Goal: Information Seeking & Learning: Learn about a topic

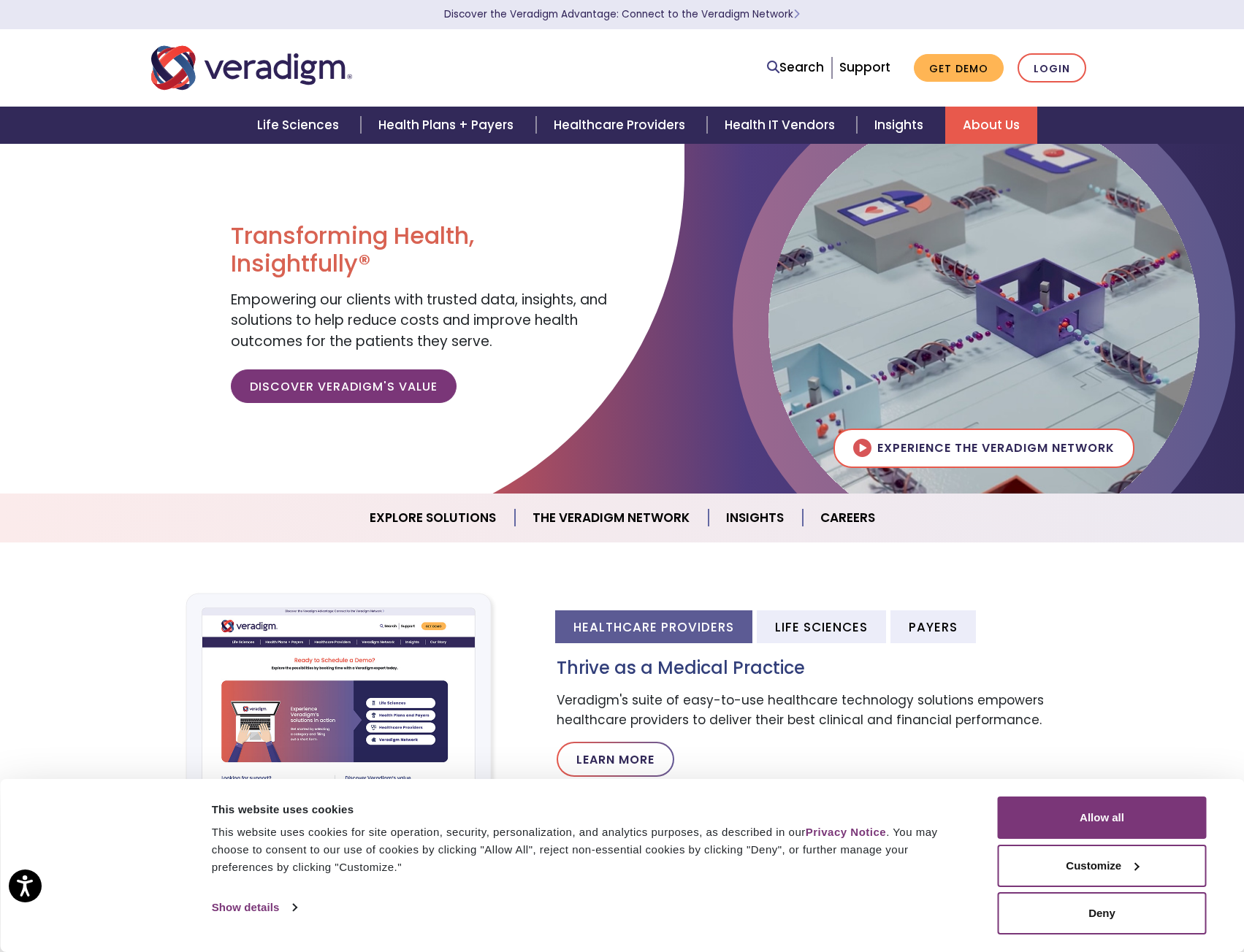
click at [1016, 125] on link "About Us" at bounding box center [991, 125] width 92 height 37
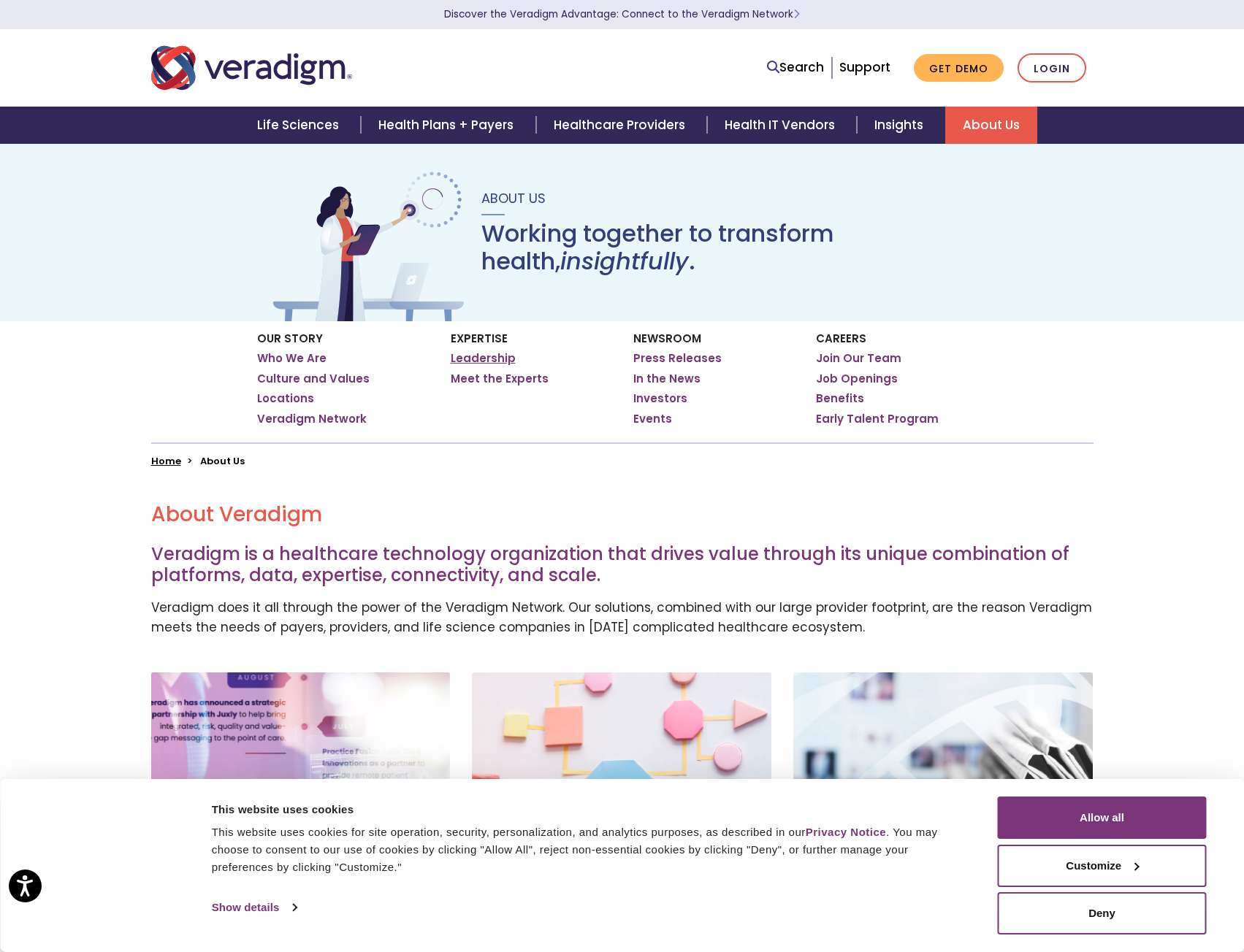
click at [499, 355] on link "Leadership" at bounding box center [483, 358] width 65 height 14
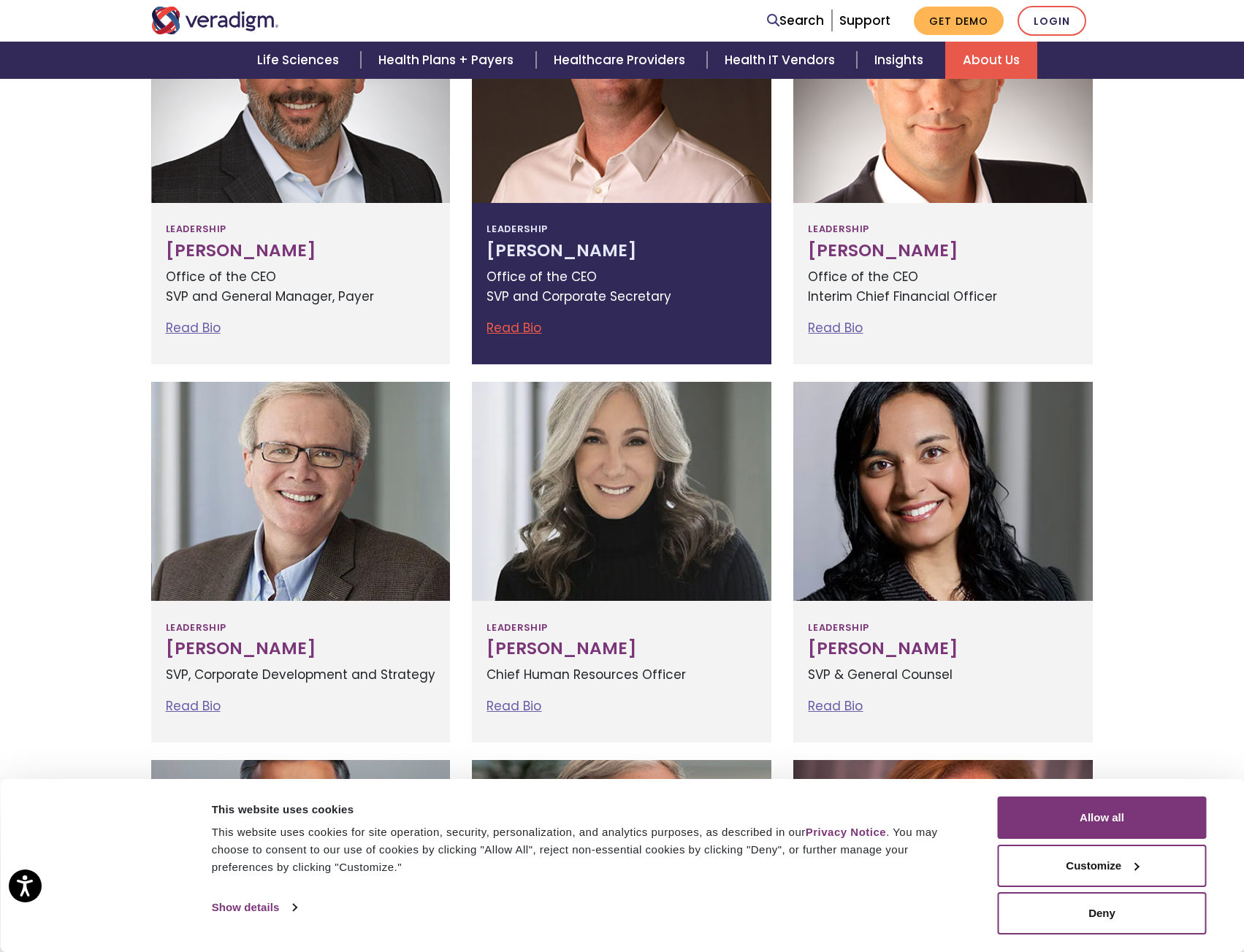
scroll to position [438, 0]
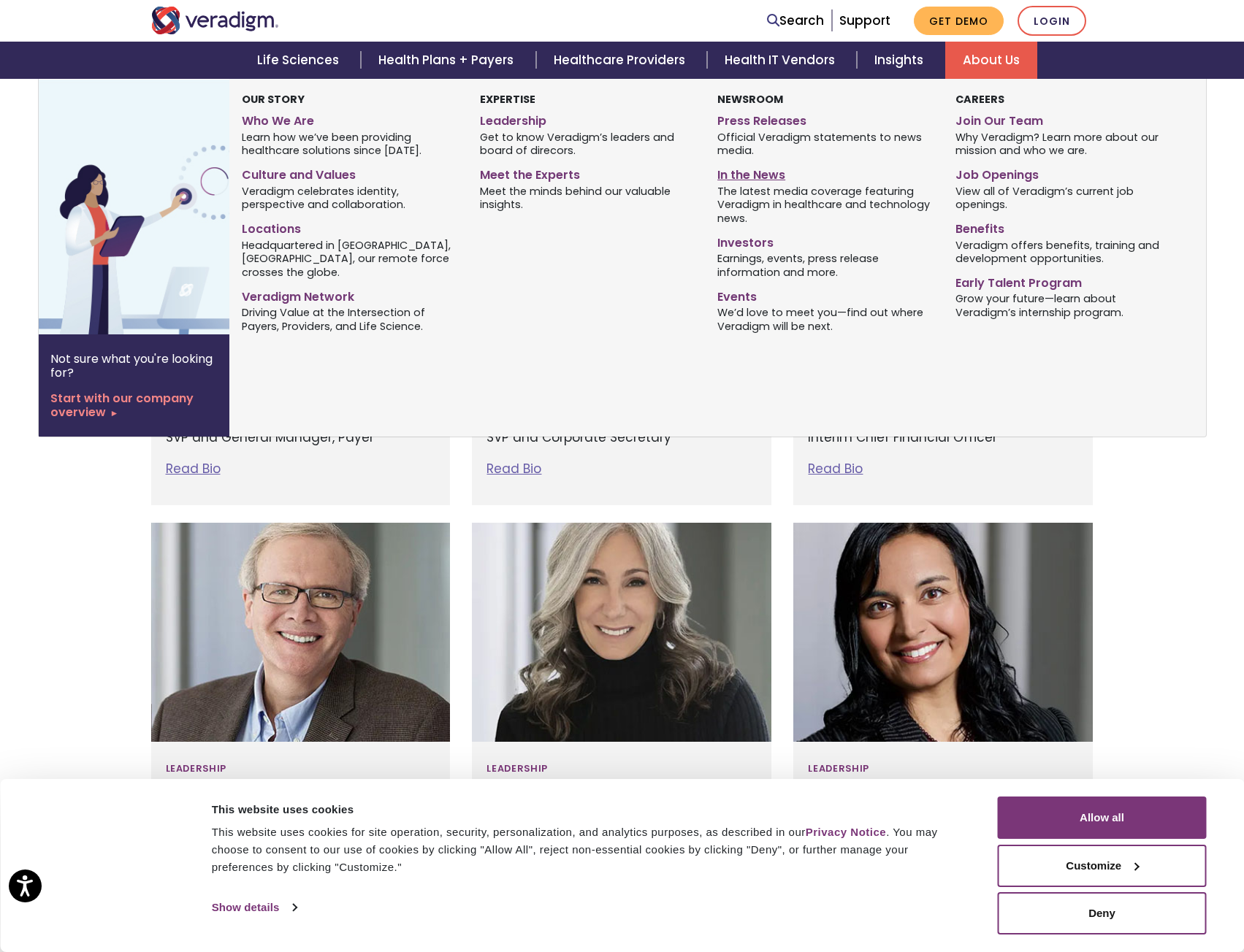
click at [752, 175] on link "In the News" at bounding box center [825, 172] width 216 height 21
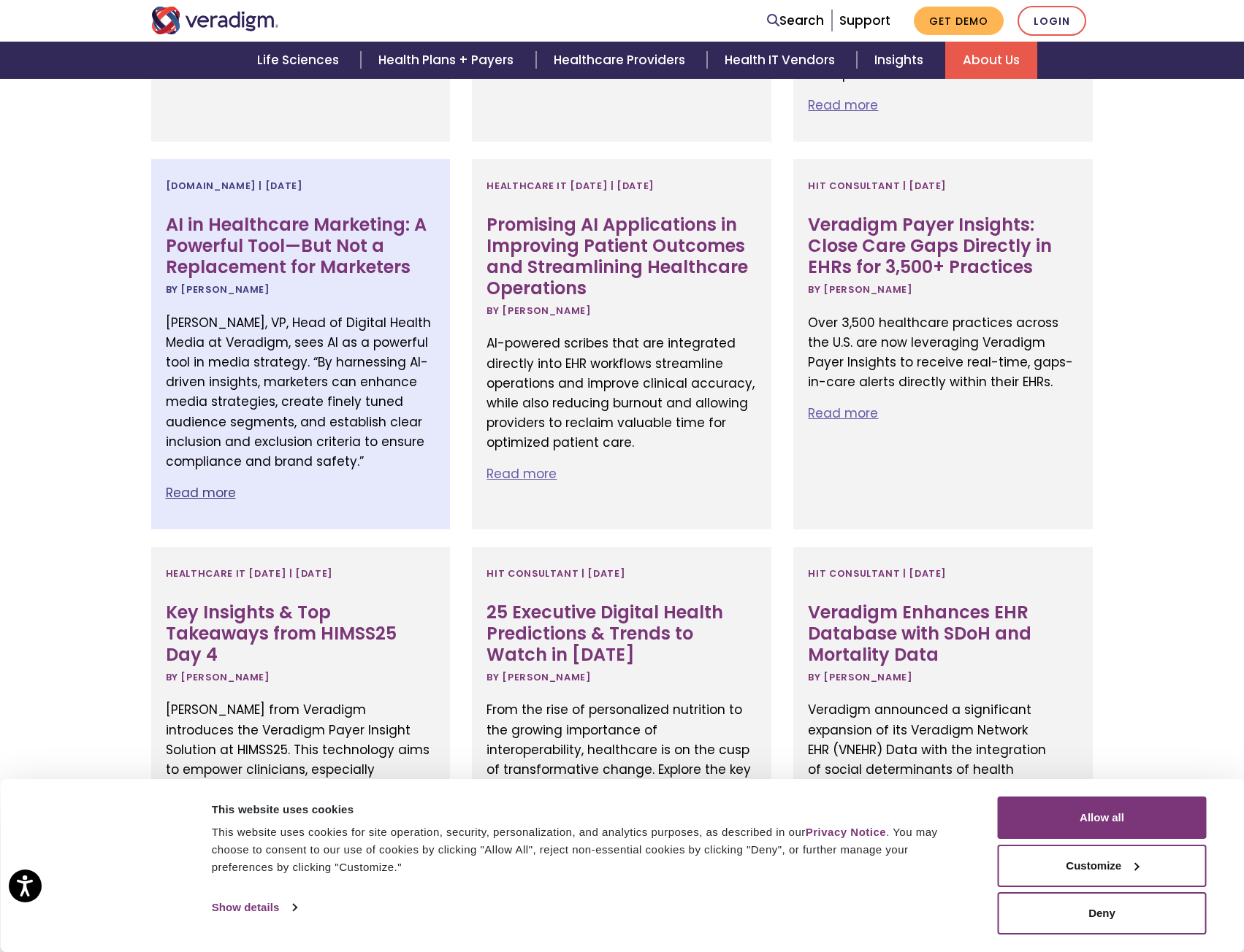
scroll to position [1022, 0]
